Goal: Task Accomplishment & Management: Manage account settings

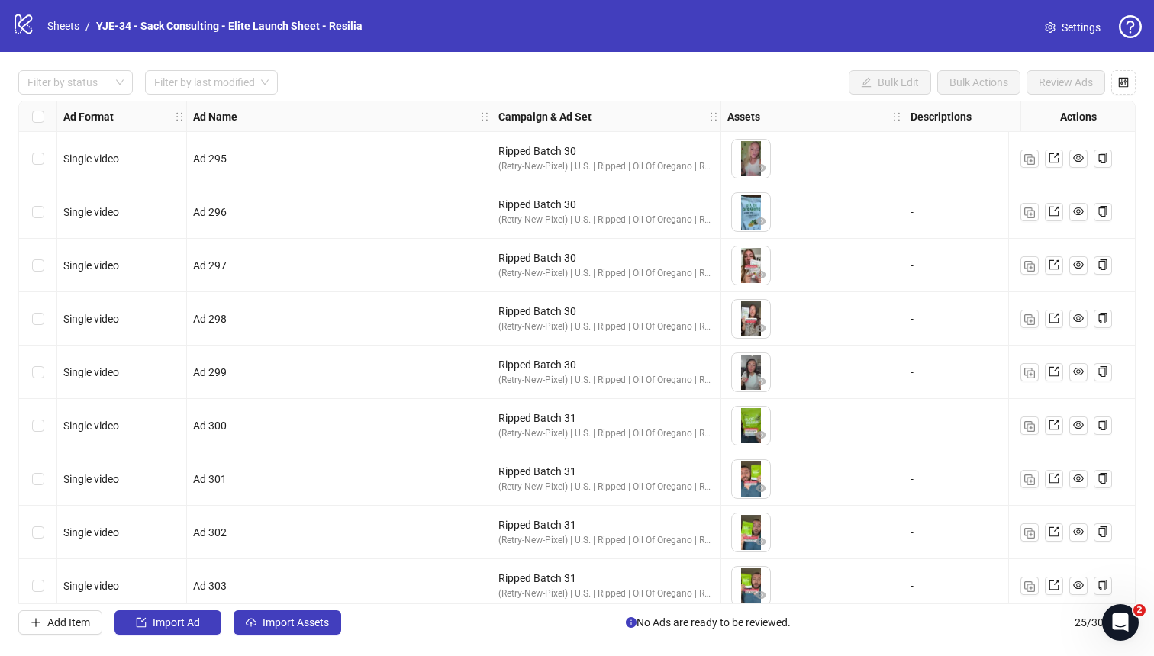
click at [915, 24] on span "Settings" at bounding box center [1081, 27] width 39 height 17
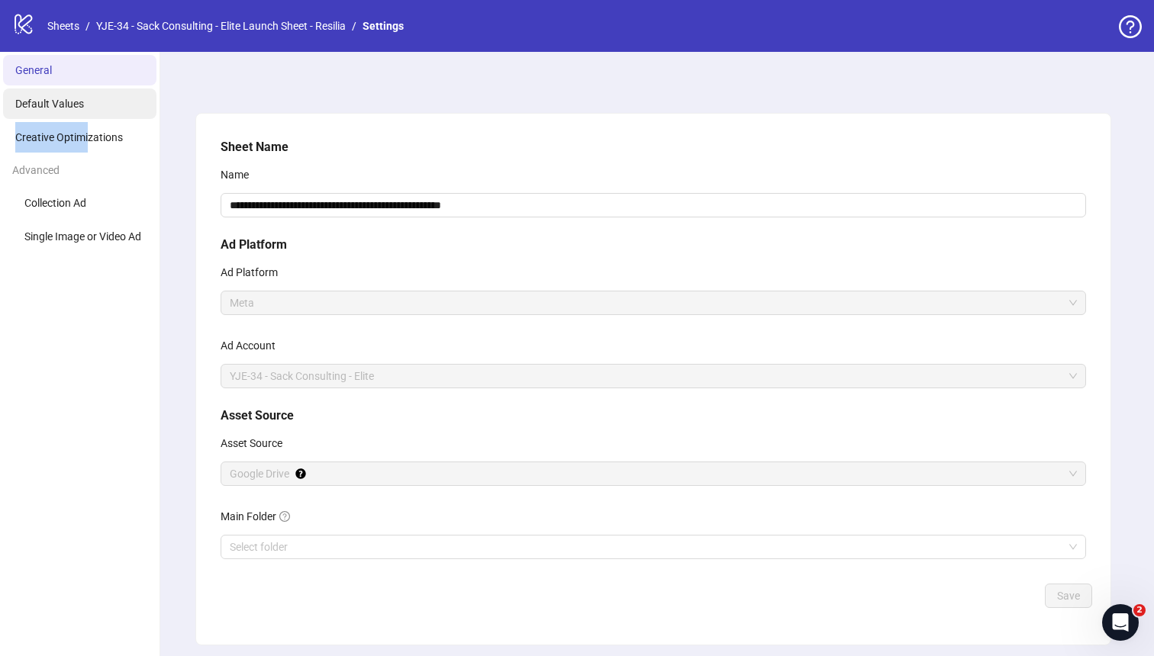
drag, startPoint x: 89, startPoint y: 133, endPoint x: 85, endPoint y: 108, distance: 25.5
click at [85, 108] on ul "General Default Values Creative Optimizations Advanced Collection Ad Single Ima…" at bounding box center [80, 379] width 160 height 655
click at [85, 108] on li "Default Values" at bounding box center [79, 104] width 153 height 31
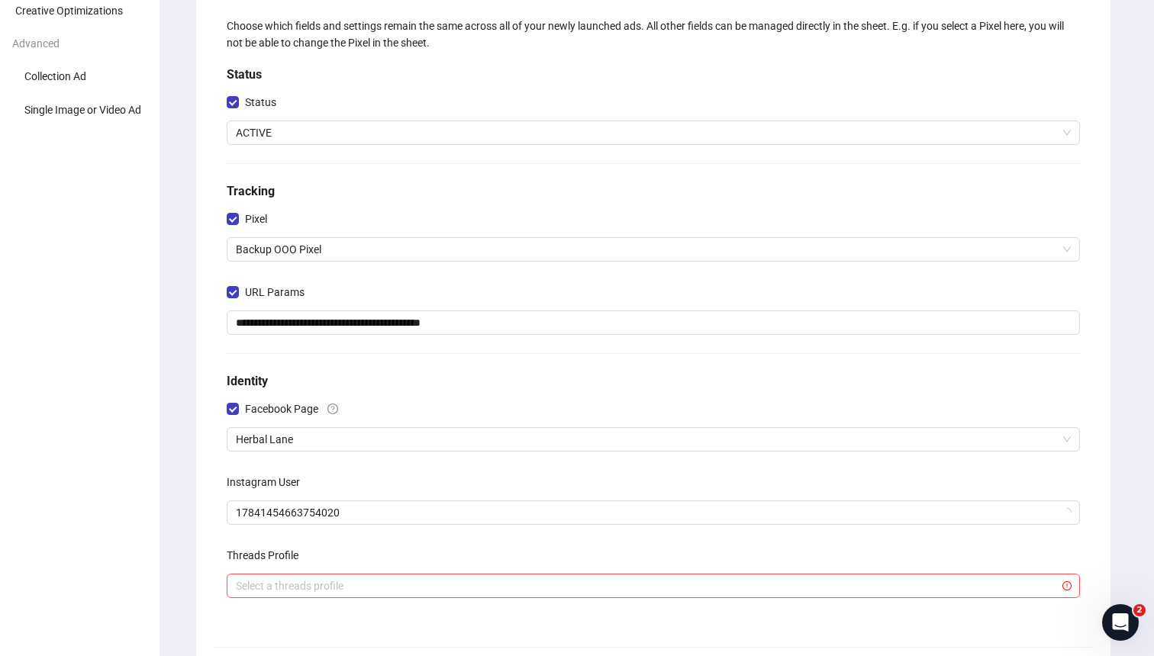
scroll to position [128, 0]
click at [345, 432] on span "Herbal Lane" at bounding box center [653, 438] width 835 height 23
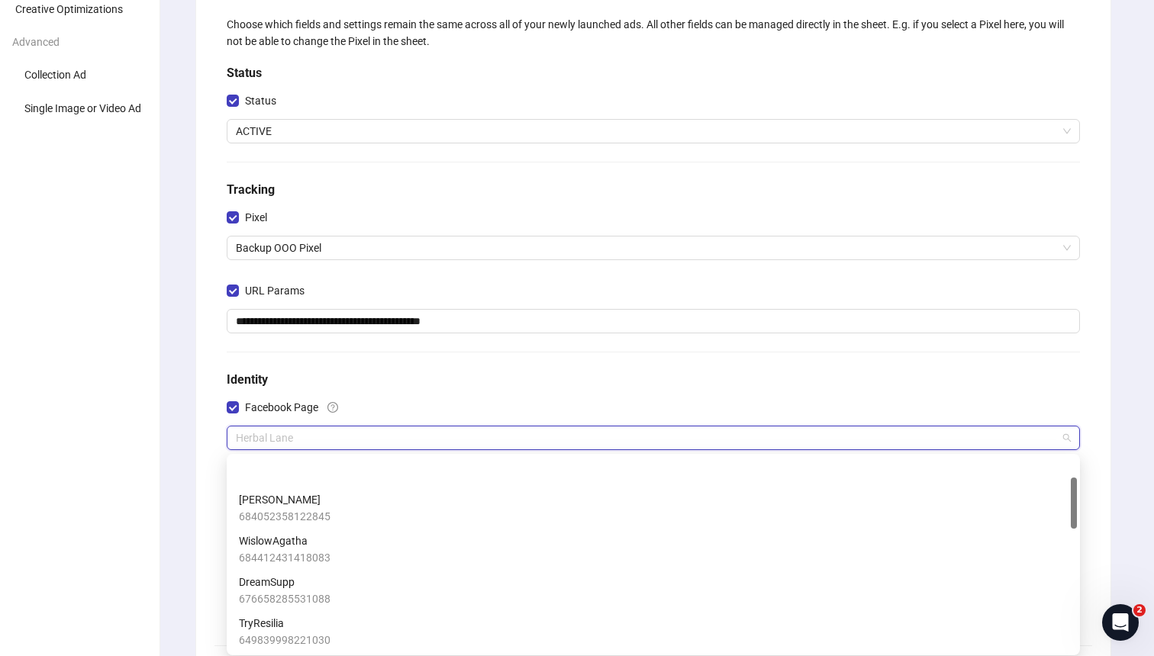
scroll to position [0, 0]
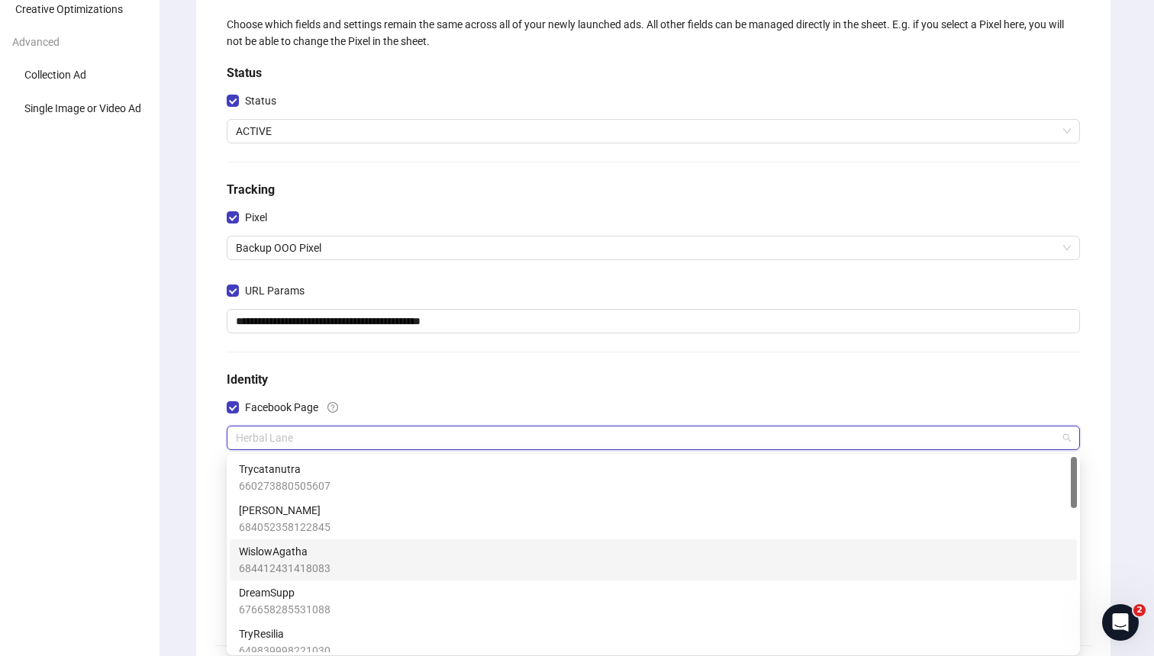
click at [322, 567] on span "684412431418083" at bounding box center [285, 568] width 92 height 17
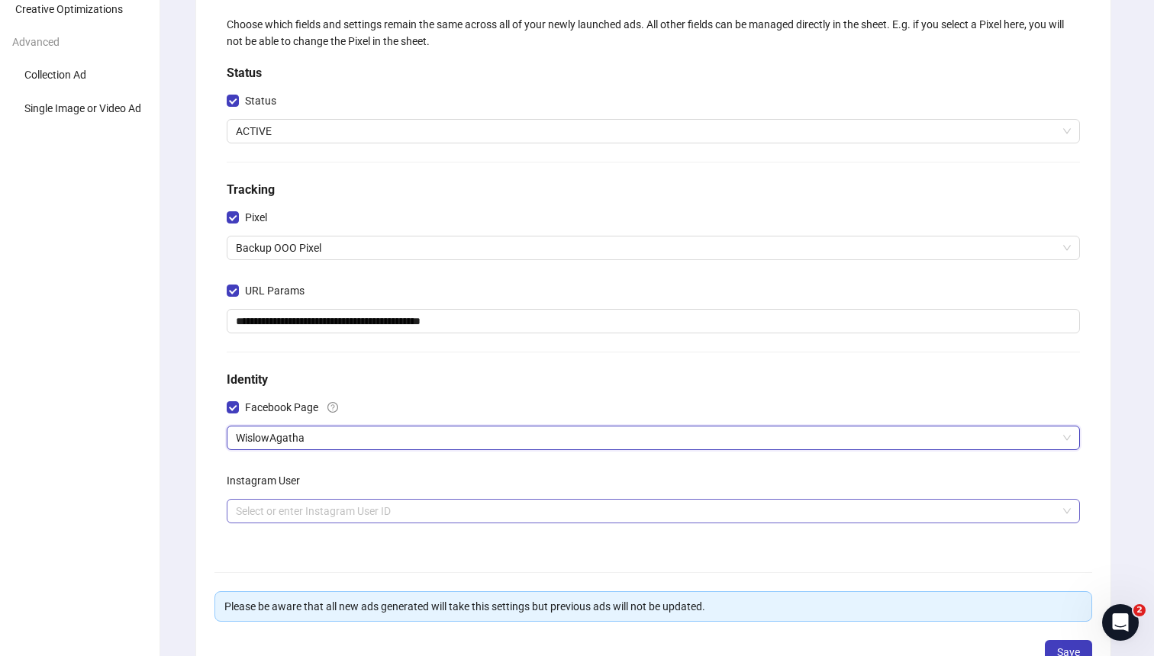
click at [566, 508] on input "search" at bounding box center [646, 511] width 821 height 23
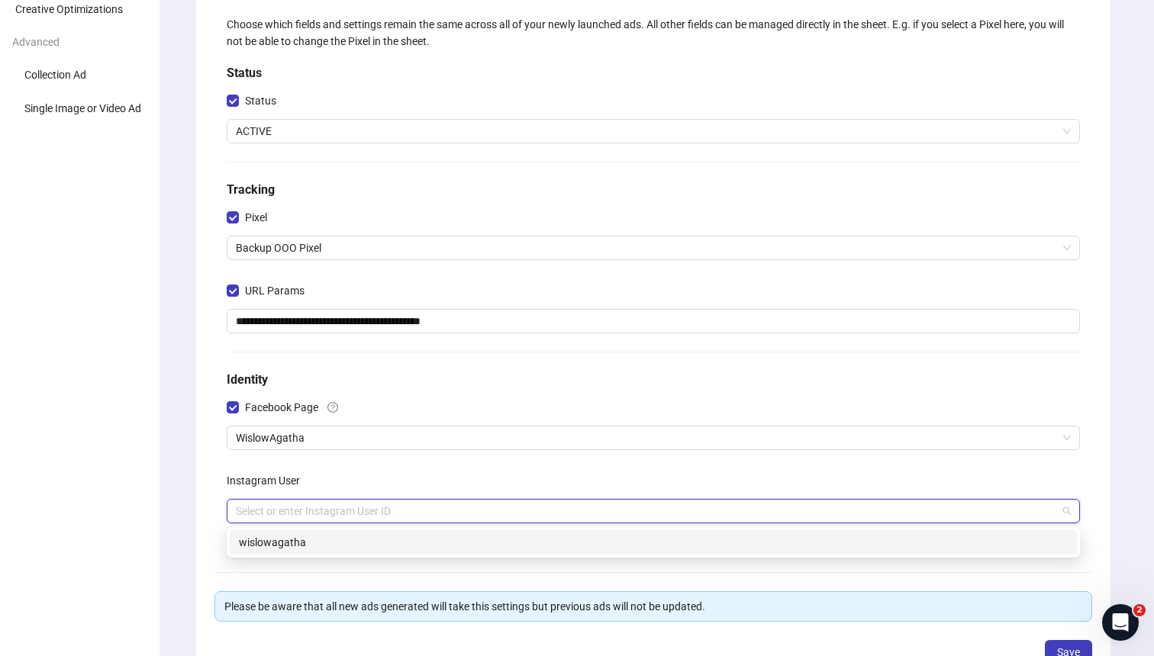
click at [543, 541] on div "wislowagatha" at bounding box center [653, 542] width 829 height 17
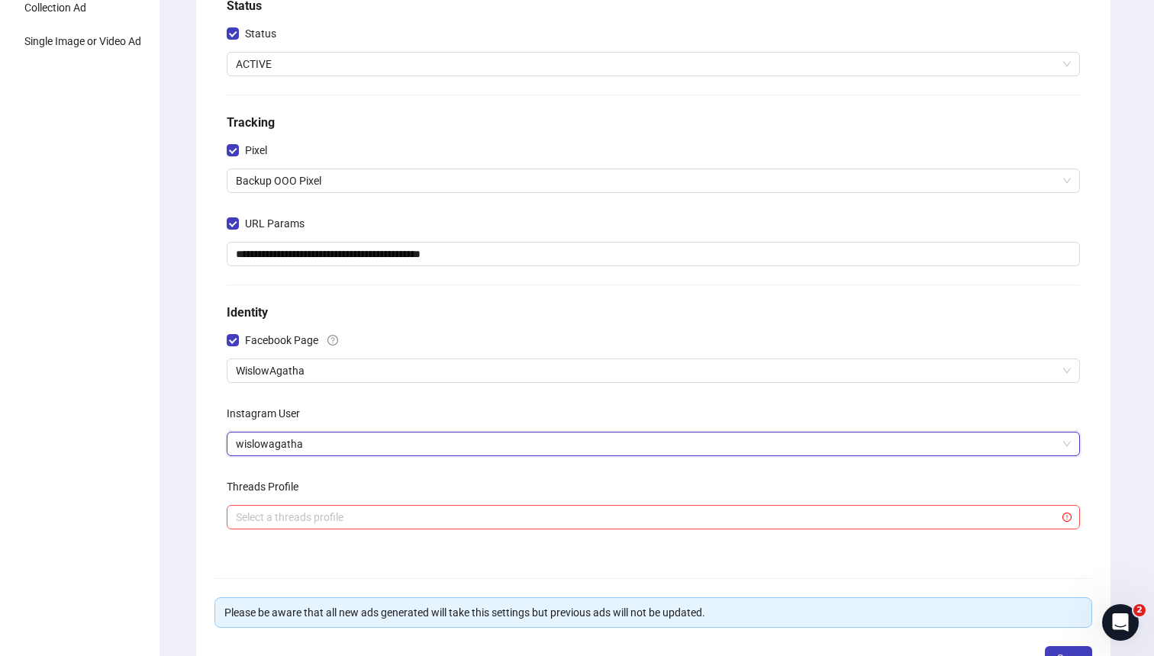
scroll to position [308, 0]
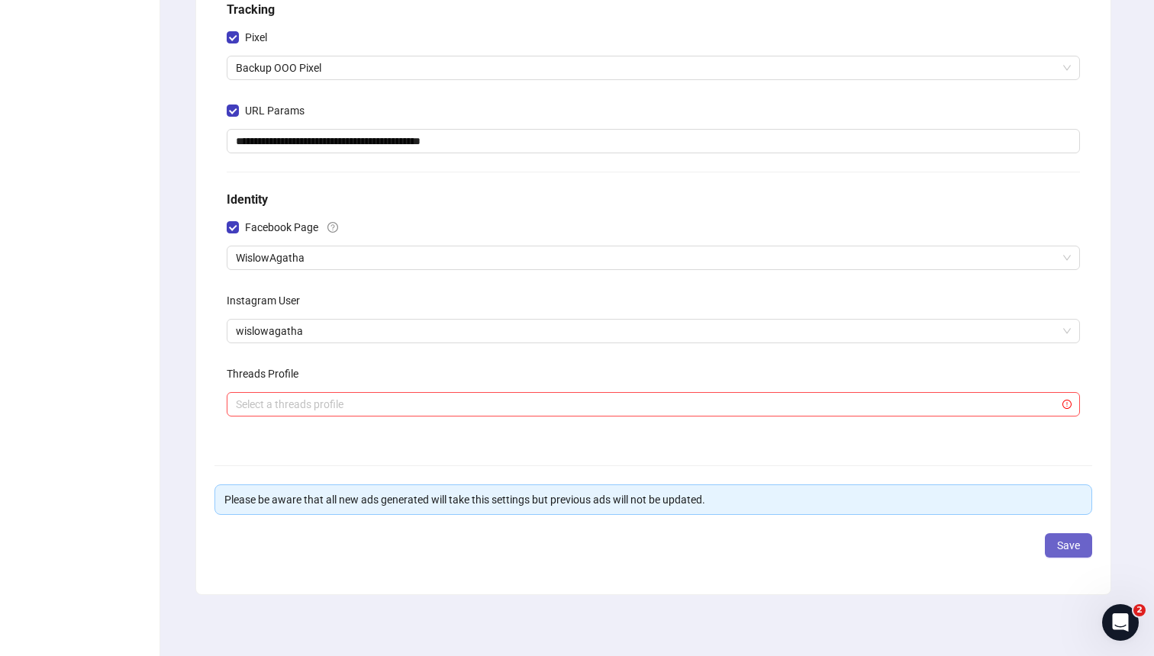
click at [1064, 537] on button "Save" at bounding box center [1068, 546] width 47 height 24
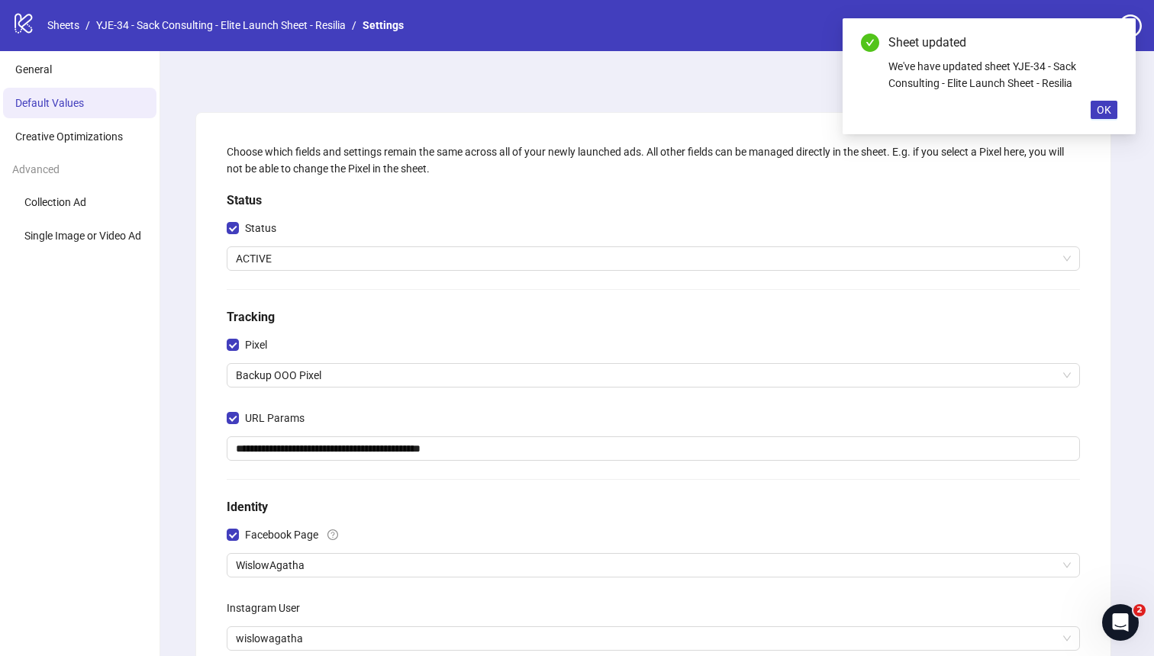
scroll to position [0, 0]
click at [68, 23] on link "Sheets" at bounding box center [63, 26] width 38 height 17
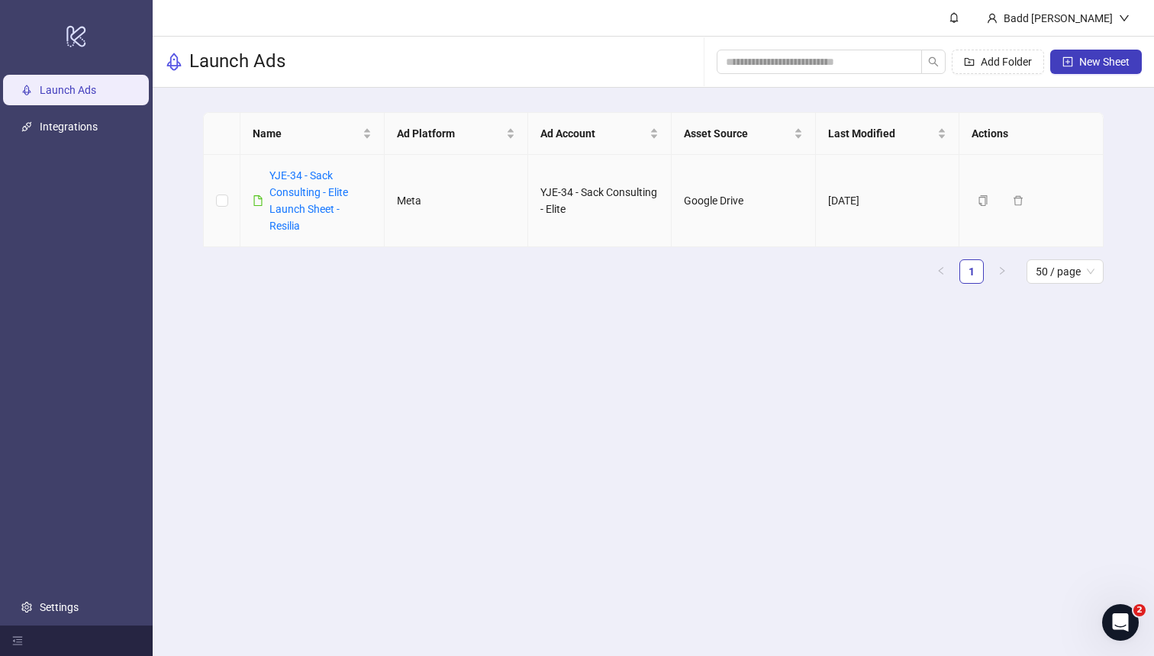
click at [300, 185] on div "YJE-34 - Sack Consulting - Elite Launch Sheet - Resilia" at bounding box center [320, 200] width 102 height 67
click at [302, 189] on link "YJE-34 - Sack Consulting - Elite Launch Sheet - Resilia" at bounding box center [308, 200] width 79 height 63
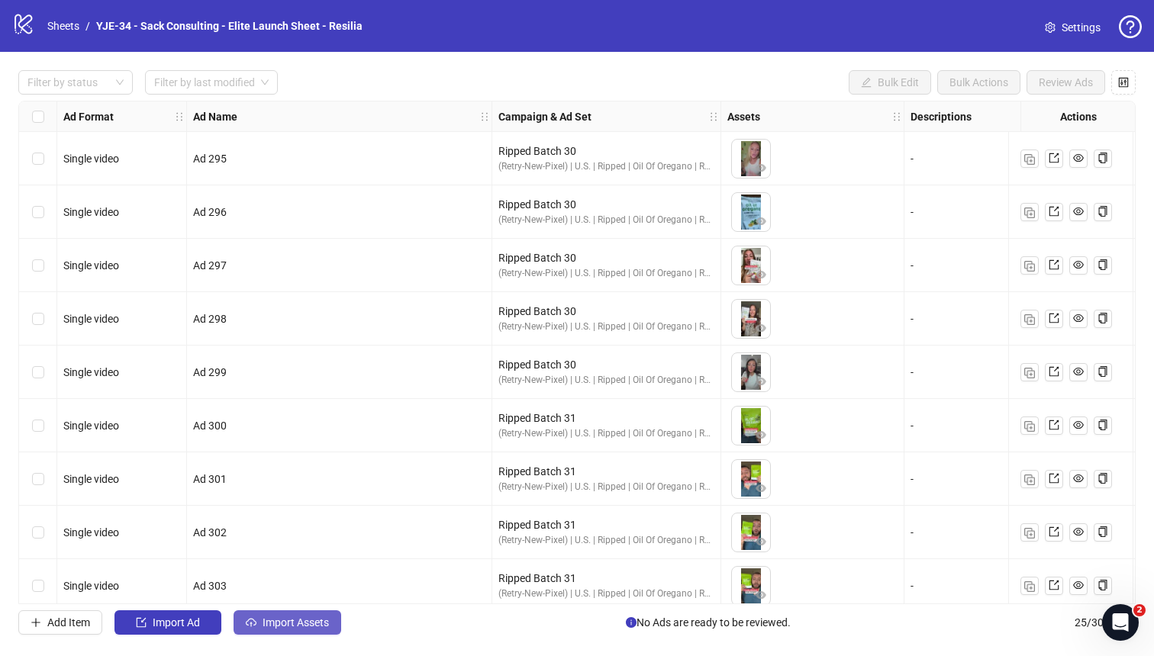
click at [279, 627] on span "Import Assets" at bounding box center [296, 623] width 66 height 12
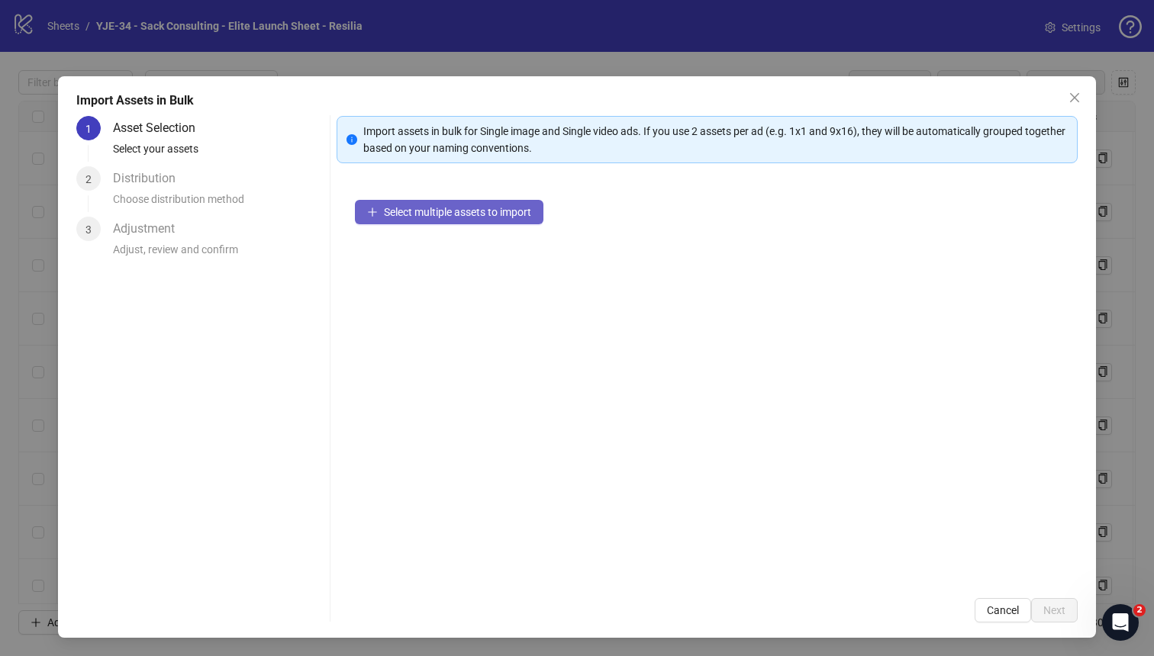
click at [408, 206] on span "Select multiple assets to import" at bounding box center [457, 212] width 147 height 12
click at [456, 208] on span "Select multiple assets to import" at bounding box center [457, 212] width 147 height 12
